Goal: Information Seeking & Learning: Learn about a topic

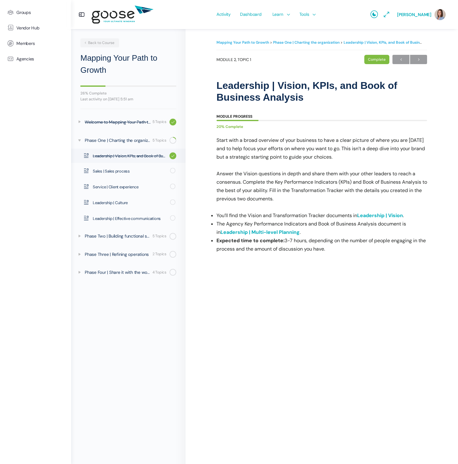
scroll to position [79, 0]
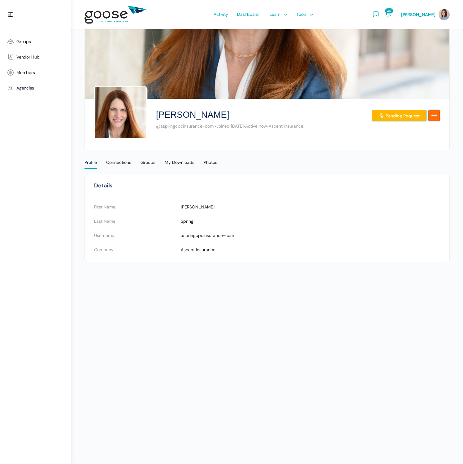
click at [431, 115] on icon "More Options" at bounding box center [434, 115] width 6 height 11
click at [391, 111] on link "Review Request" at bounding box center [399, 116] width 53 height 12
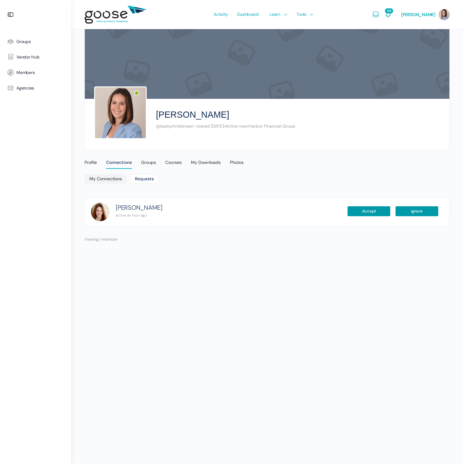
click at [369, 210] on e-page-transition at bounding box center [231, 232] width 463 height 464
click at [369, 212] on e-page-transition at bounding box center [231, 232] width 463 height 464
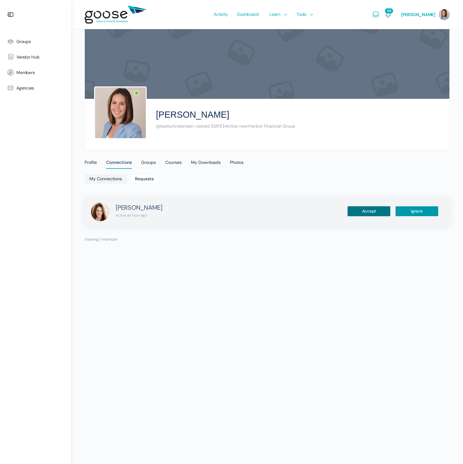
click at [370, 209] on button "Accept" at bounding box center [368, 211] width 43 height 11
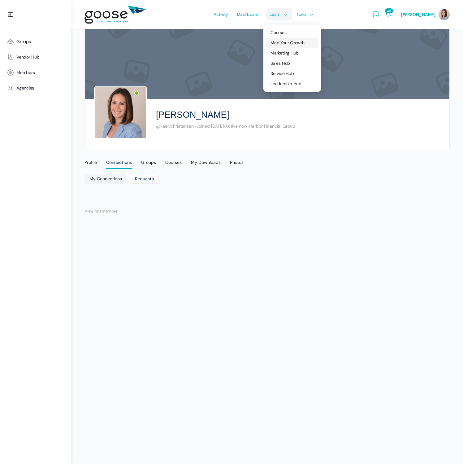
click at [284, 41] on span "Map Your Growth" at bounding box center [287, 43] width 34 height 6
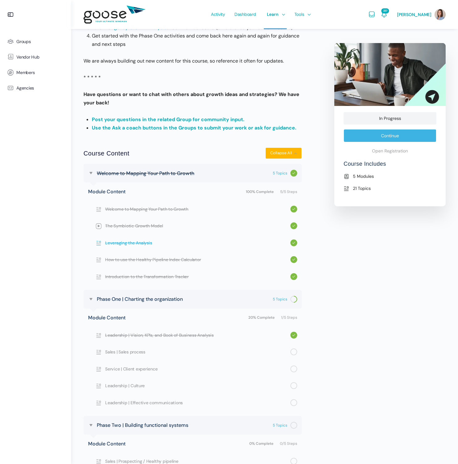
scroll to position [166, 0]
click at [158, 334] on span "Leadership | Vision, KPIs, and Book of Business Analysis" at bounding box center [197, 334] width 185 height 7
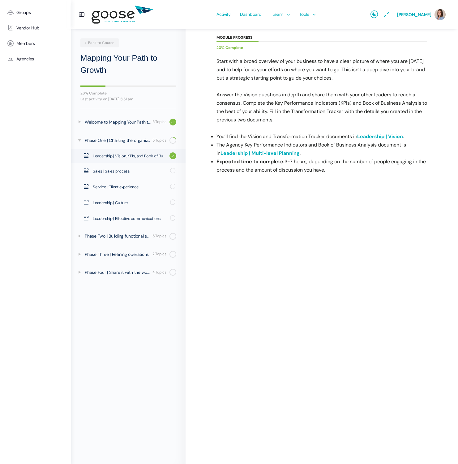
scroll to position [38, 0]
